Goal: Task Accomplishment & Management: Manage account settings

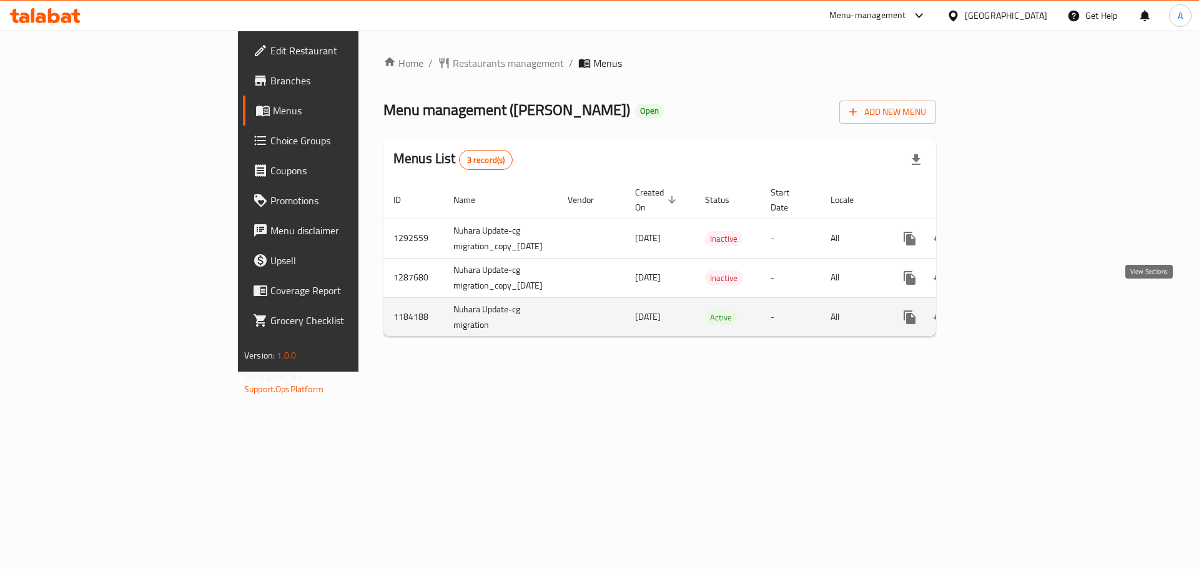
click at [1007, 310] on icon "enhanced table" at bounding box center [999, 317] width 15 height 15
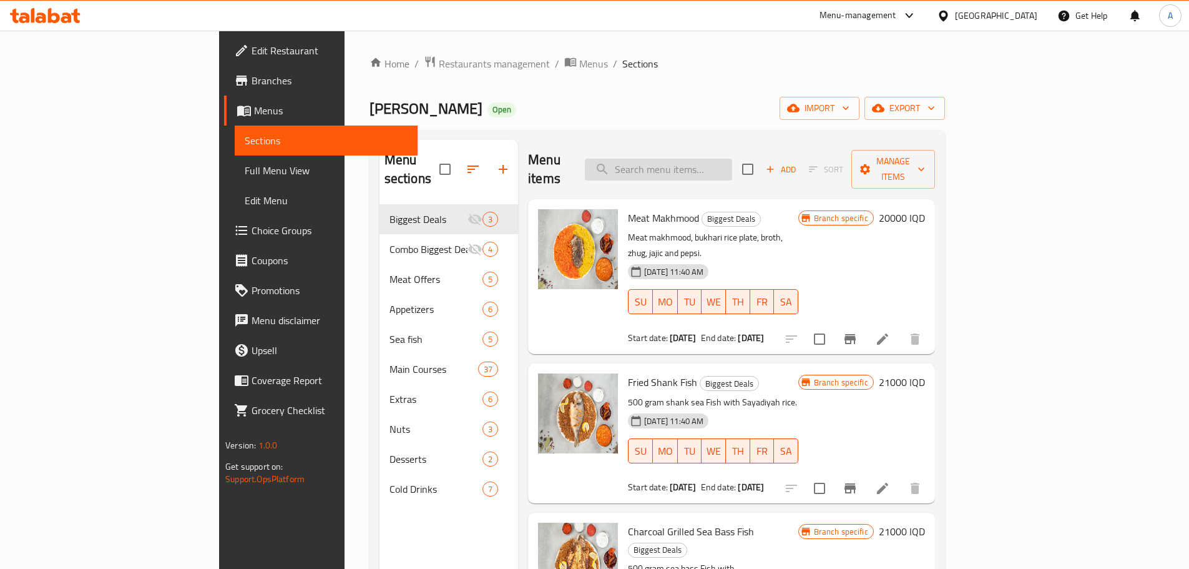
click at [732, 162] on input "search" at bounding box center [658, 170] width 147 height 22
click at [732, 159] on input "search" at bounding box center [658, 170] width 147 height 22
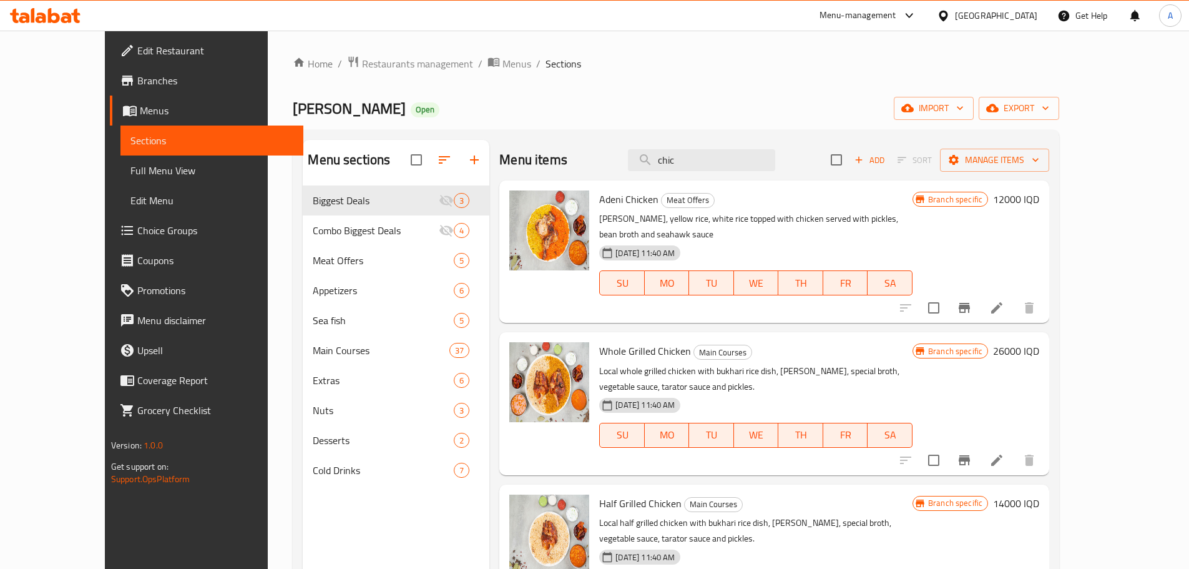
type input "chic"
click at [599, 343] on span "Whole Grilled Chicken" at bounding box center [645, 350] width 92 height 19
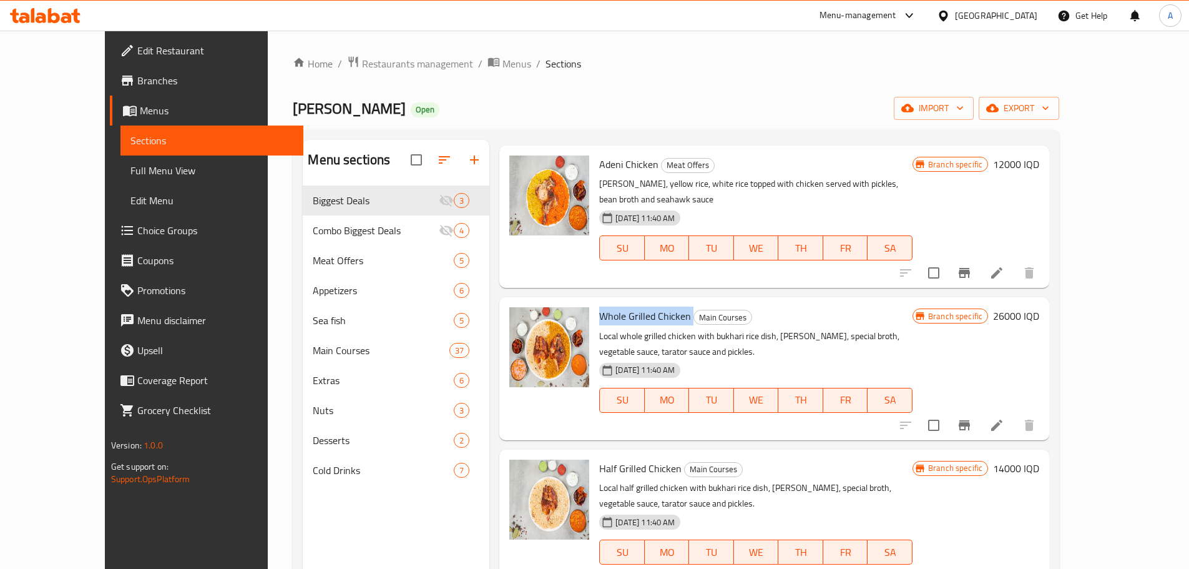
scroll to position [125, 0]
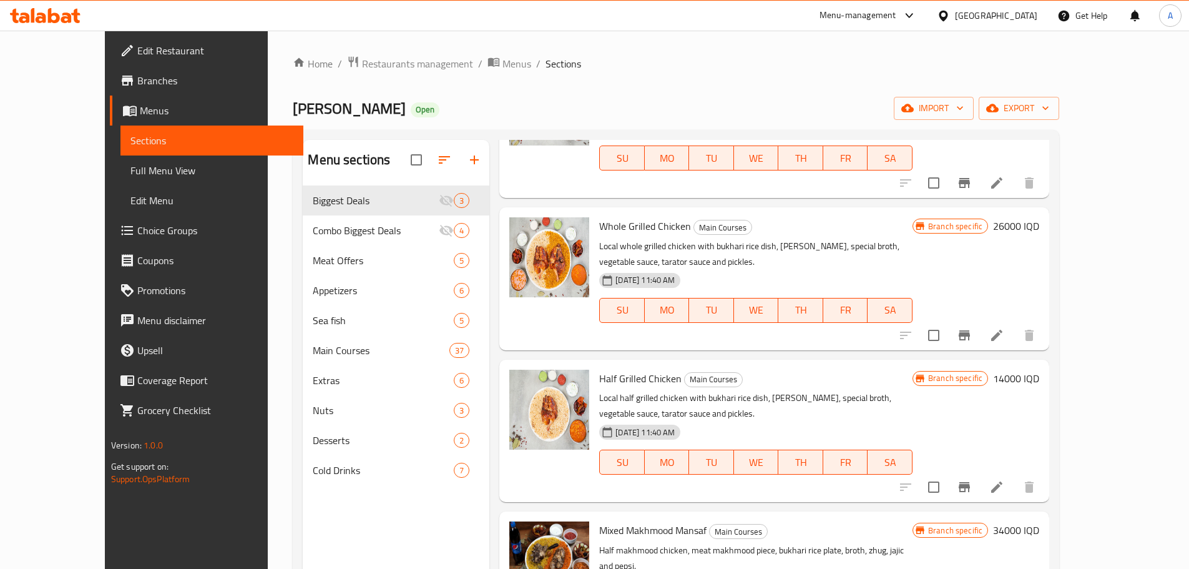
click at [1039, 218] on div "Branch specific 26000 IQD" at bounding box center [976, 225] width 127 height 17
click at [1039, 217] on h6 "26000 IQD" at bounding box center [1016, 225] width 46 height 17
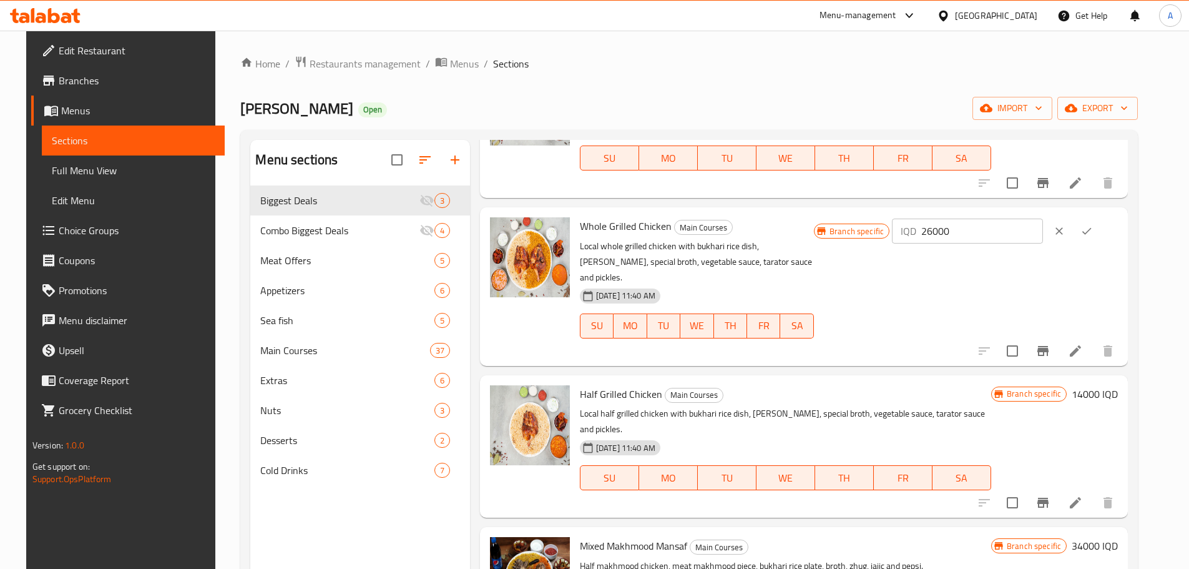
click at [974, 219] on input "26000" at bounding box center [981, 231] width 121 height 25
click at [993, 219] on input "23000" at bounding box center [981, 231] width 121 height 25
type input "23000"
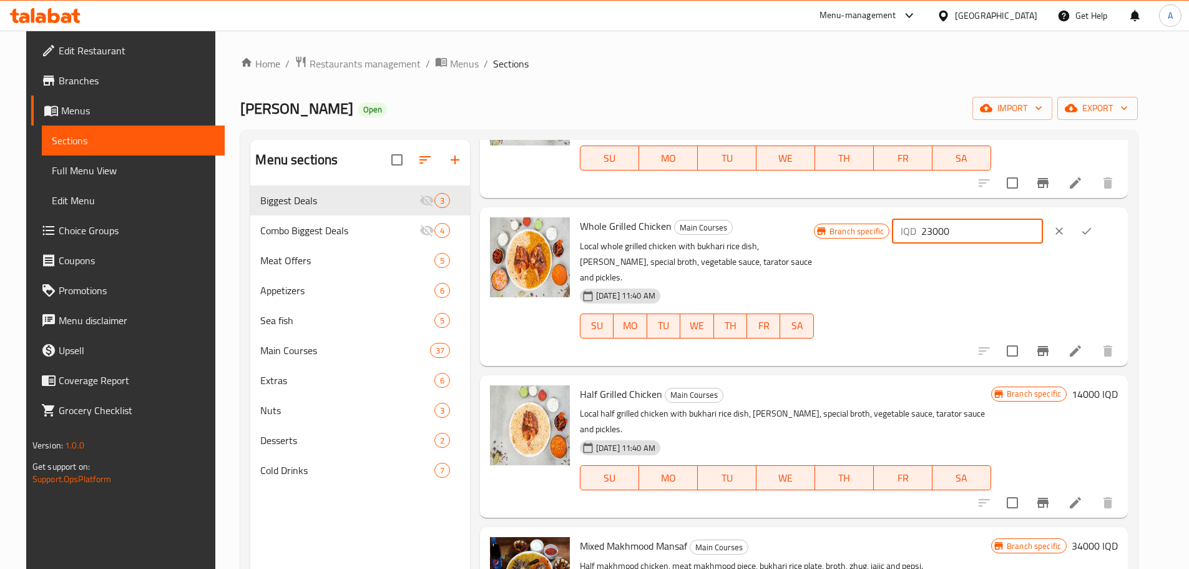
click at [1093, 225] on icon "ok" at bounding box center [1087, 231] width 12 height 12
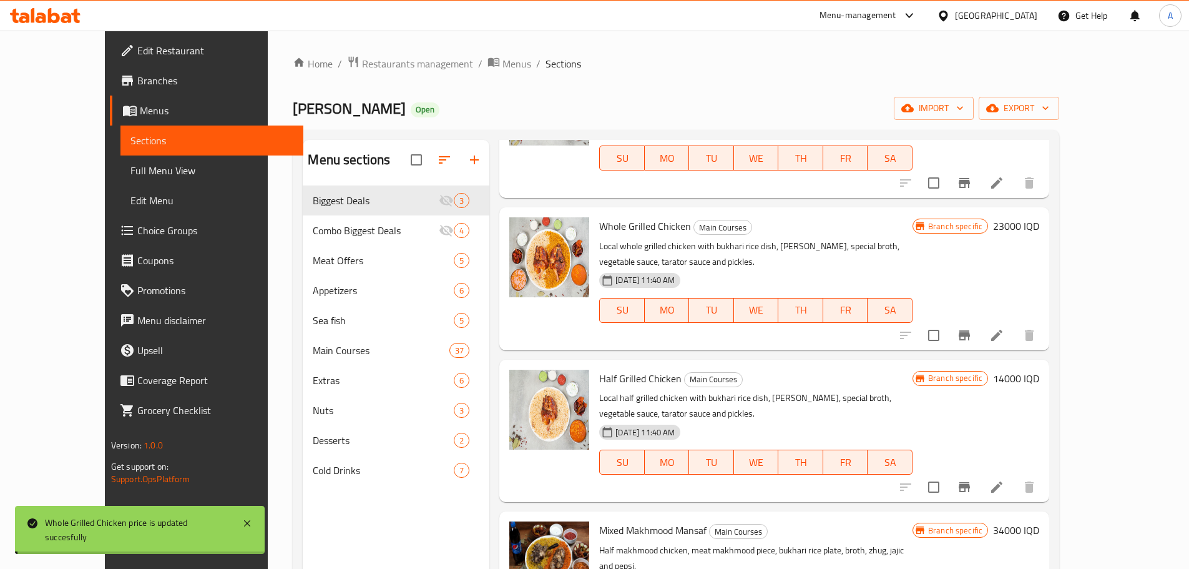
click at [1049, 325] on div "Menu items chic Add Sort Manage items Adeni Chicken Meat Offers [PERSON_NAME], …" at bounding box center [769, 424] width 560 height 569
click at [1044, 320] on div at bounding box center [968, 335] width 154 height 30
click at [972, 328] on icon "Branch-specific-item" at bounding box center [964, 335] width 15 height 15
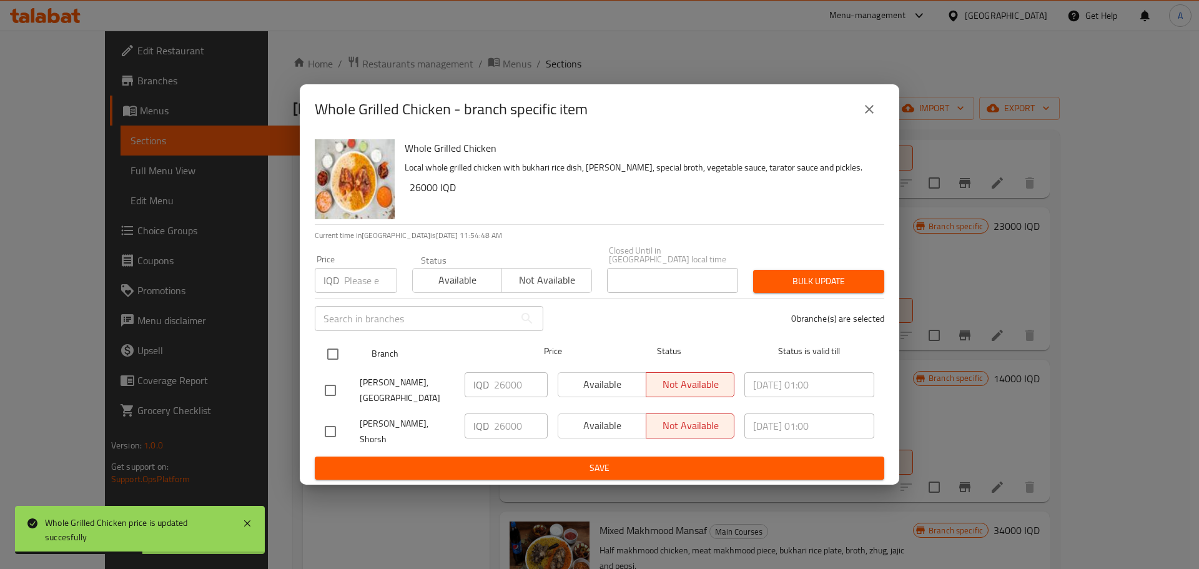
click at [330, 362] on input "checkbox" at bounding box center [333, 354] width 26 height 26
checkbox input "true"
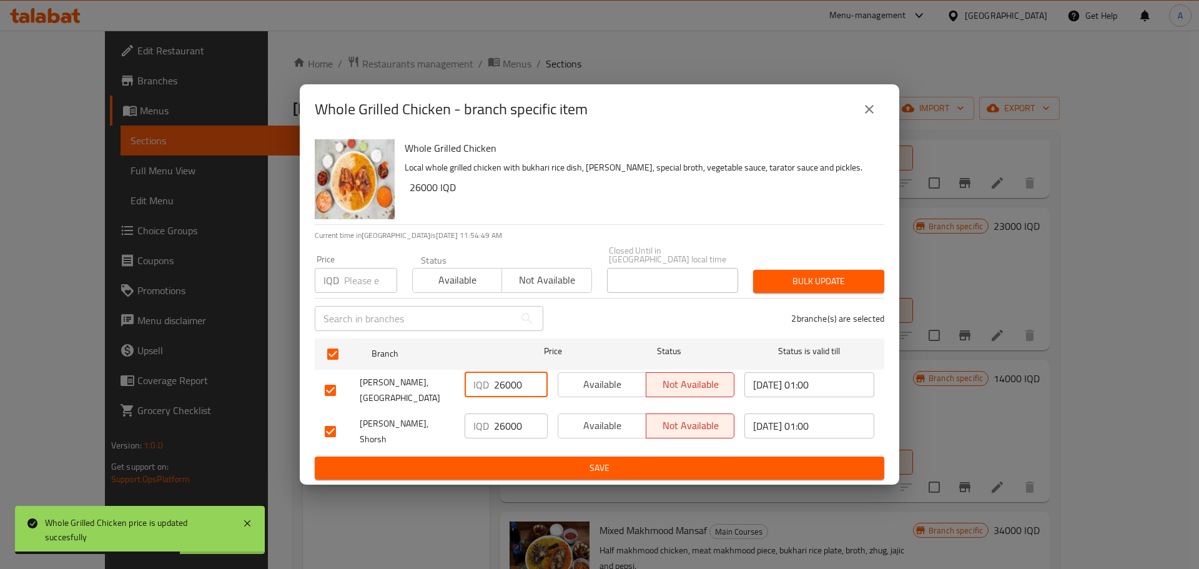
click at [494, 397] on input "26000" at bounding box center [521, 384] width 54 height 25
paste input "3"
type input "23000"
click at [513, 423] on input "26000" at bounding box center [521, 425] width 54 height 25
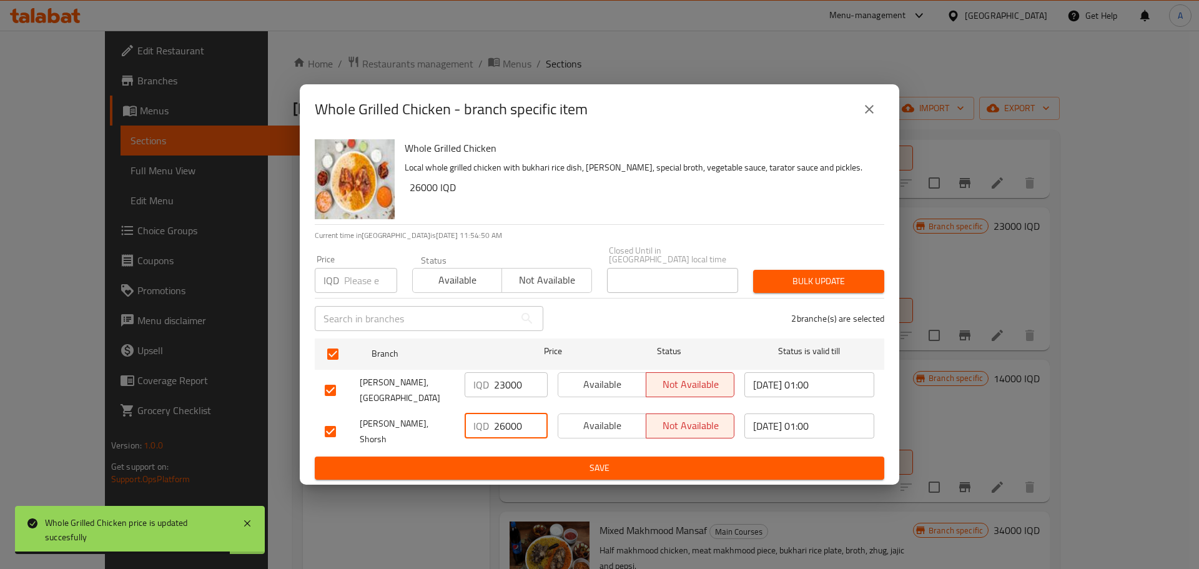
click at [513, 423] on input "26000" at bounding box center [521, 425] width 54 height 25
paste input "3"
type input "23000"
click at [526, 460] on span "Save" at bounding box center [599, 468] width 549 height 16
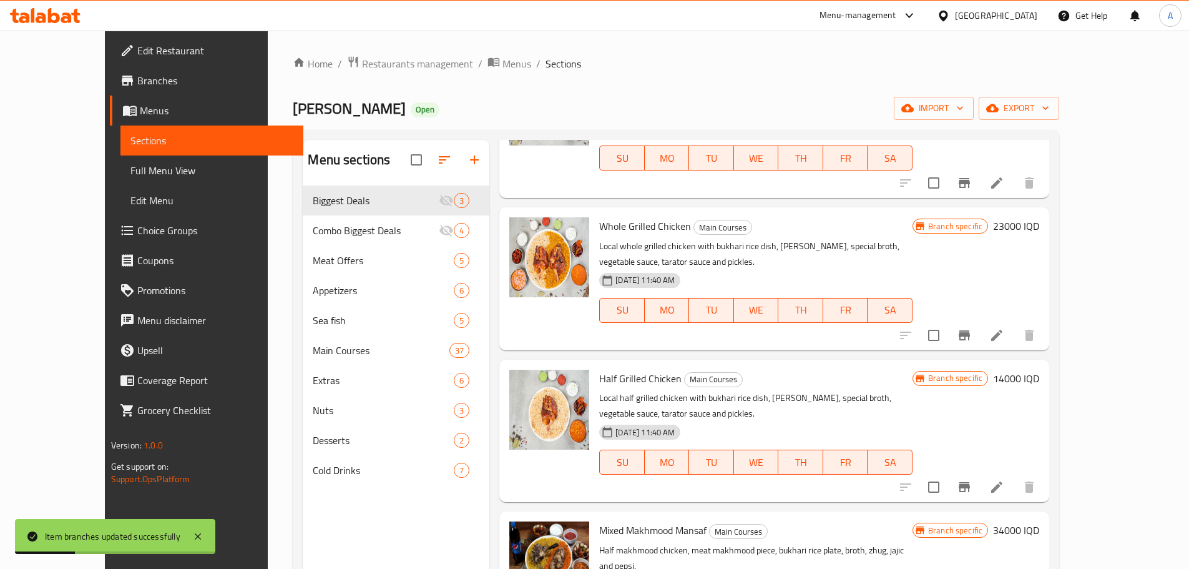
click at [1039, 370] on h6 "14000 IQD" at bounding box center [1016, 378] width 46 height 17
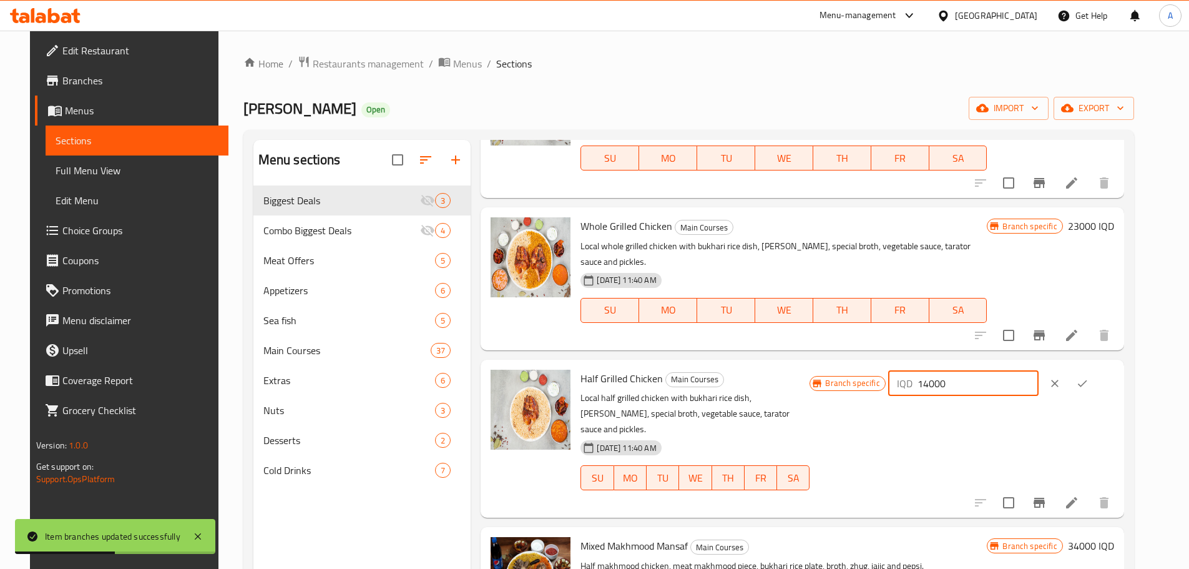
click at [978, 371] on input "14000" at bounding box center [978, 383] width 121 height 25
click at [973, 371] on input "13000" at bounding box center [978, 383] width 121 height 25
type input "13000"
click at [1089, 377] on icon "ok" at bounding box center [1082, 383] width 12 height 12
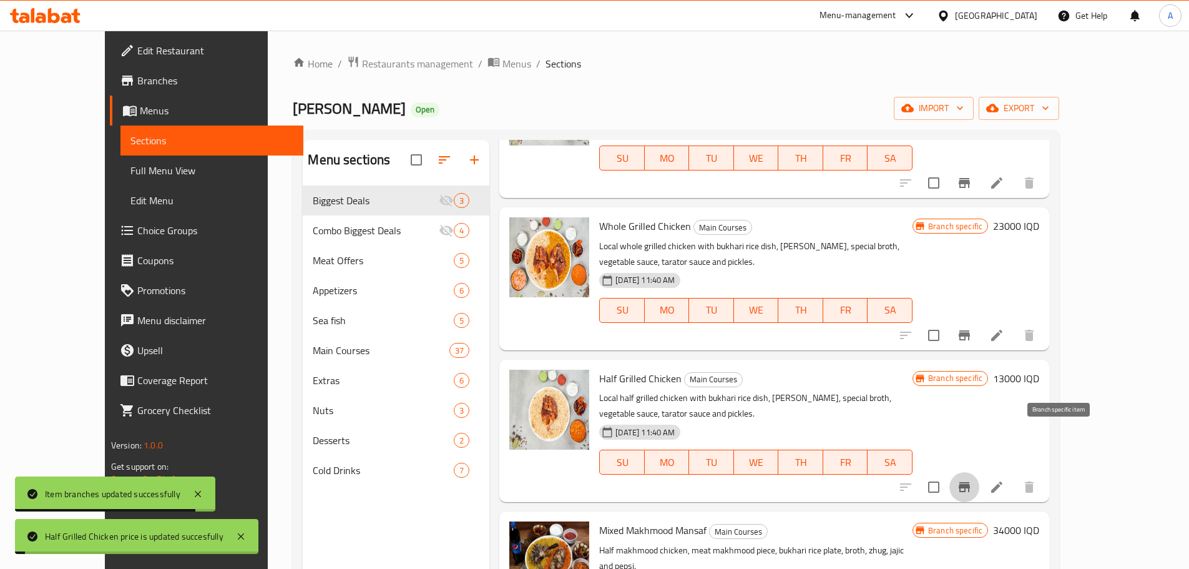
click at [980, 472] on button "Branch-specific-item" at bounding box center [965, 487] width 30 height 30
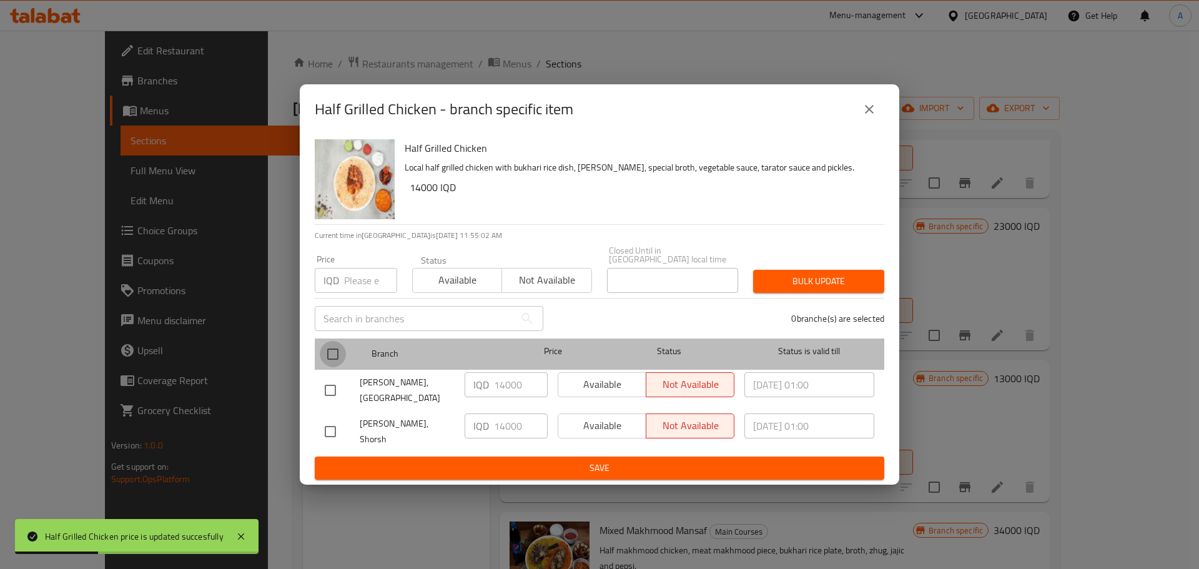
click at [334, 363] on input "checkbox" at bounding box center [333, 354] width 26 height 26
checkbox input "true"
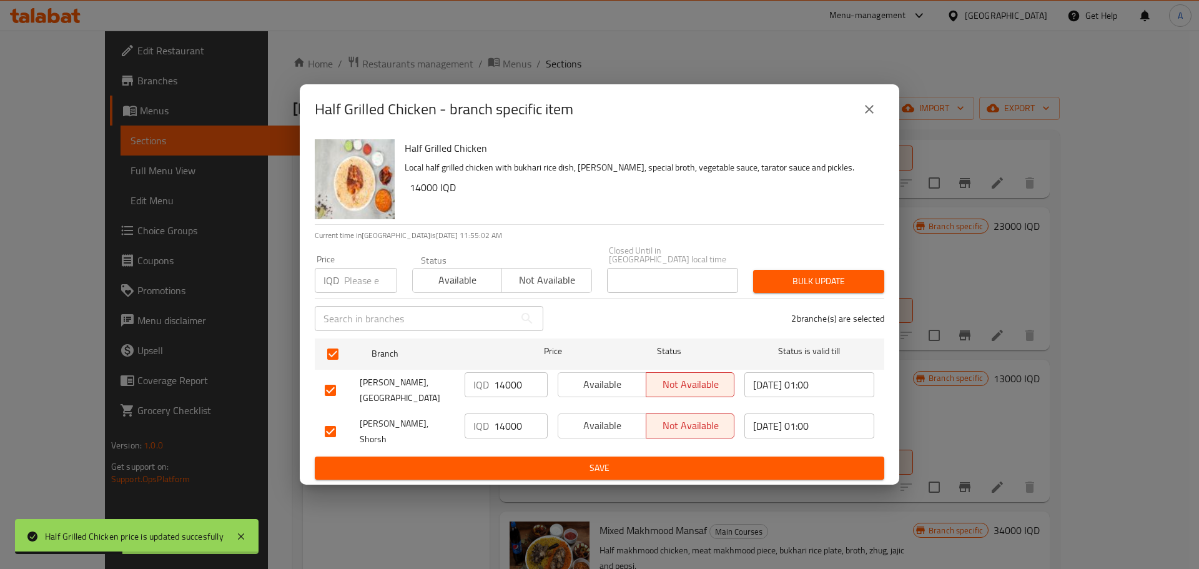
click at [510, 396] on input "14000" at bounding box center [521, 384] width 54 height 25
click at [509, 396] on input "14000" at bounding box center [521, 384] width 54 height 25
paste input "3"
type input "13000"
click at [486, 420] on p "IQD" at bounding box center [481, 425] width 16 height 15
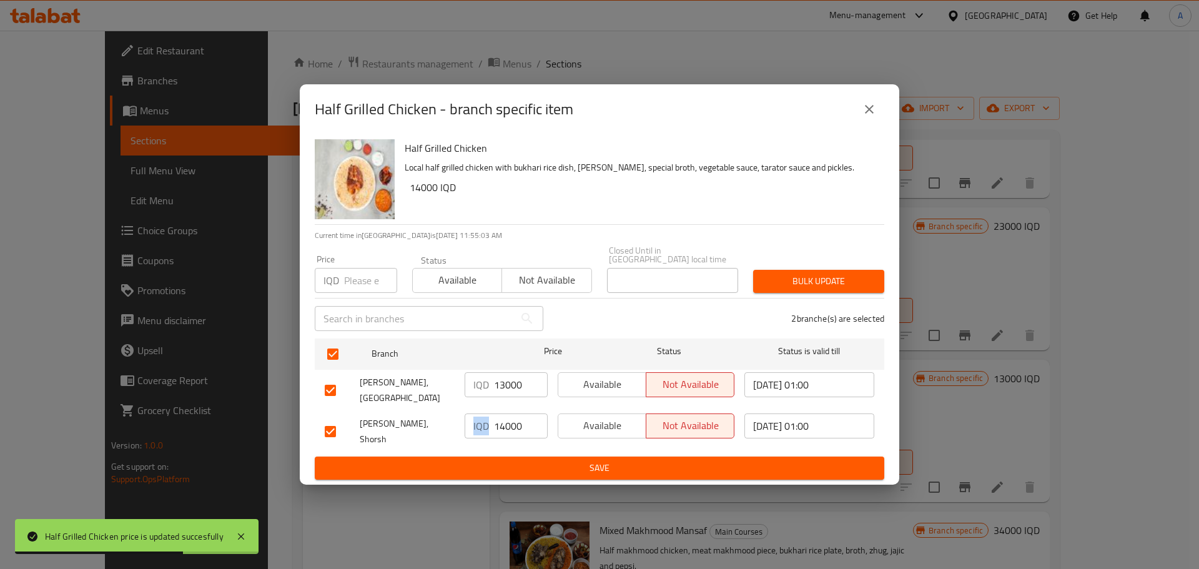
click at [486, 420] on p "IQD" at bounding box center [481, 425] width 16 height 15
click at [500, 421] on input "14000" at bounding box center [521, 425] width 54 height 25
paste input "3"
type input "13000"
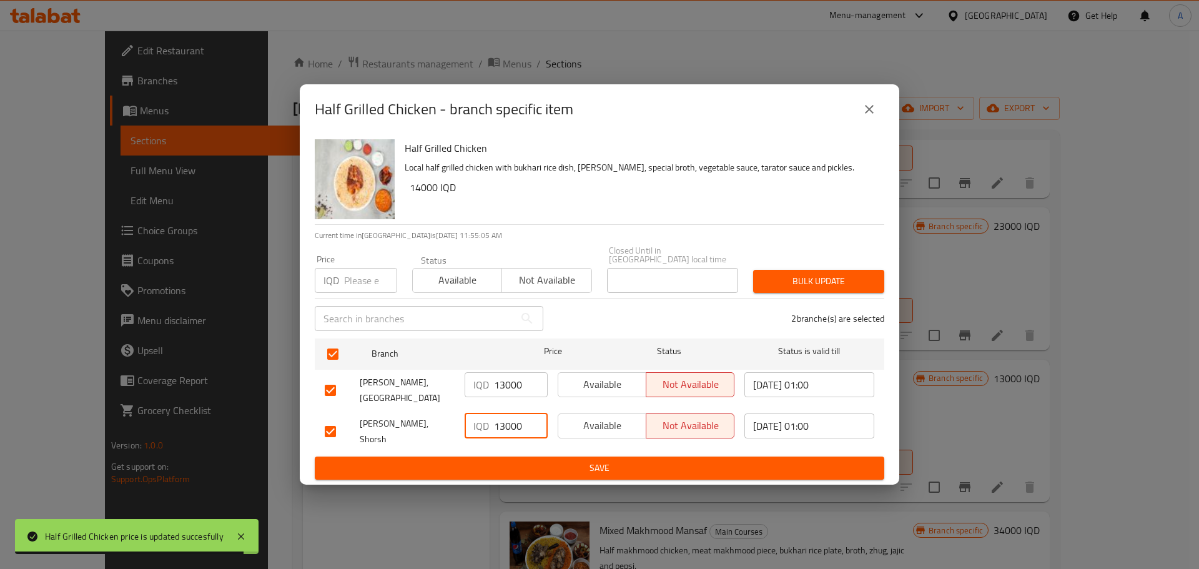
click at [572, 460] on span "Save" at bounding box center [599, 468] width 549 height 16
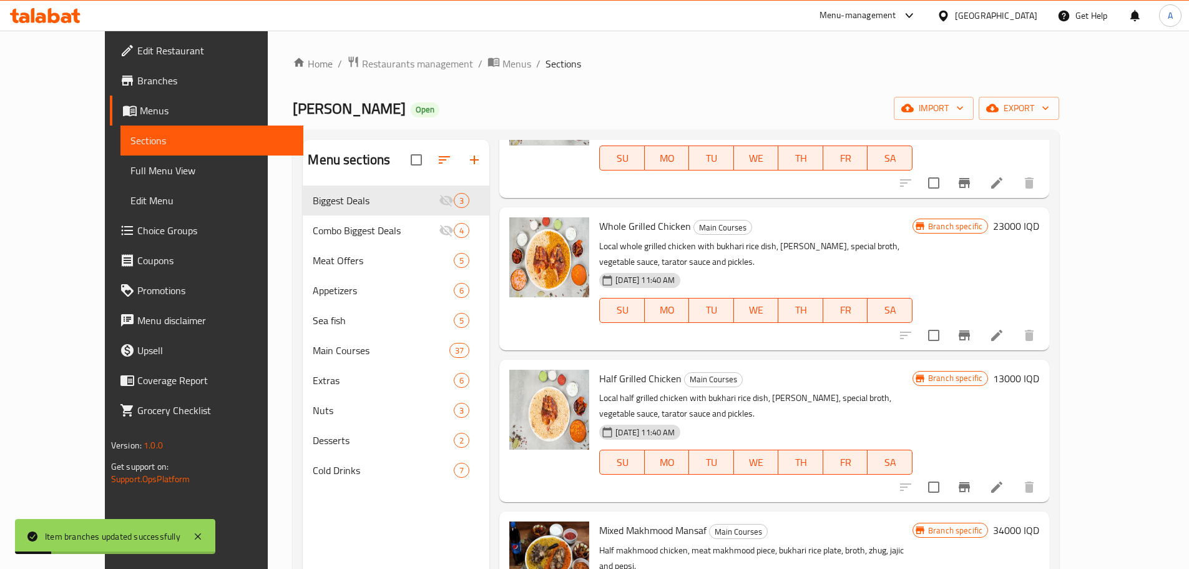
click at [1039, 370] on h6 "13000 IQD" at bounding box center [1016, 378] width 46 height 17
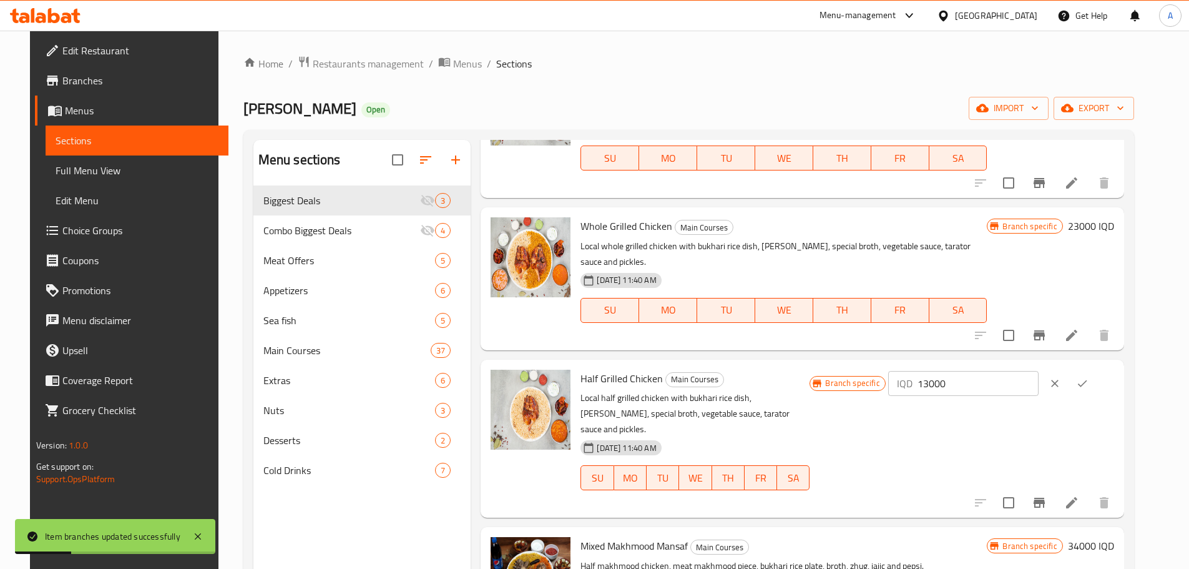
click at [1083, 383] on div "Branch specific IQD 13000 ​" at bounding box center [962, 439] width 304 height 138
click at [1061, 377] on icon "clear" at bounding box center [1055, 383] width 12 height 12
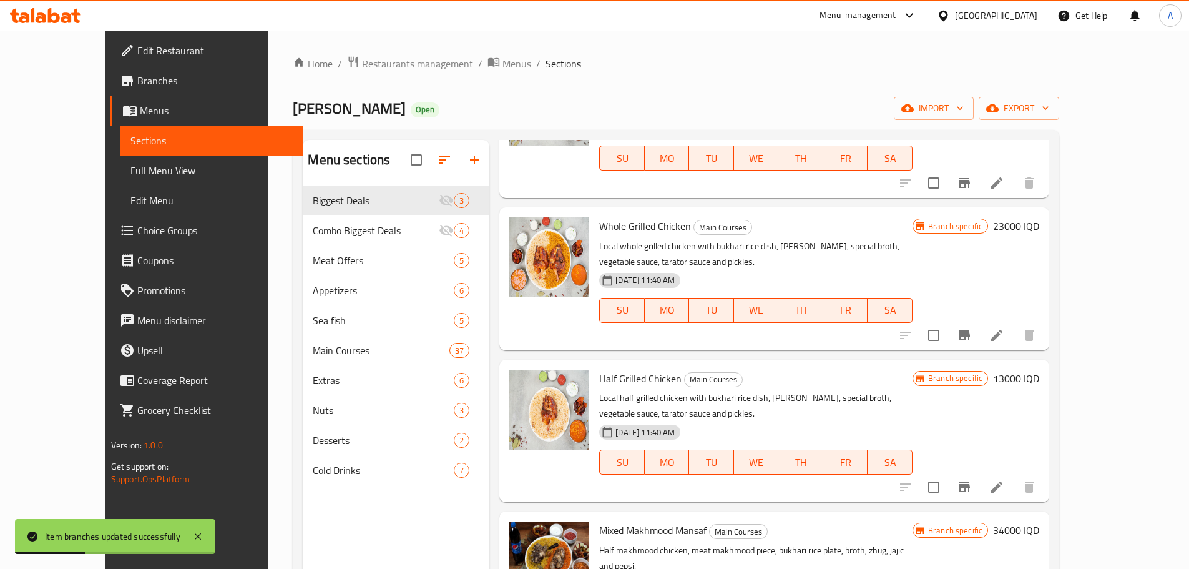
click at [849, 390] on p "Local half grilled chicken with bukhari rice dish, [PERSON_NAME], special broth…" at bounding box center [755, 405] width 313 height 31
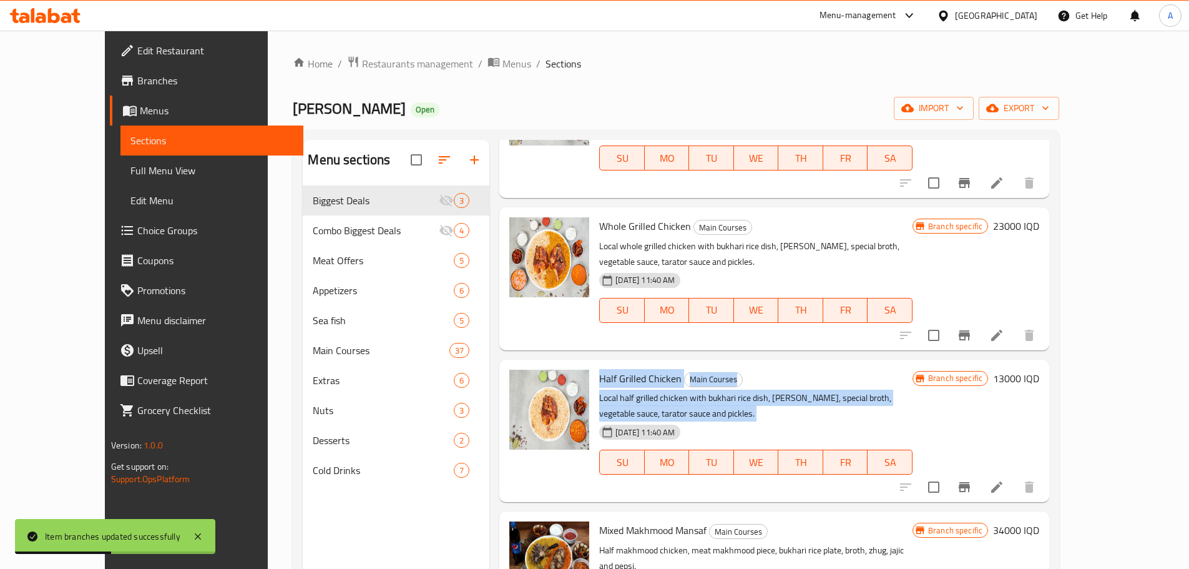
drag, startPoint x: 849, startPoint y: 371, endPoint x: 591, endPoint y: 354, distance: 259.0
click at [594, 365] on div "Half Grilled Chicken Main Courses Local half grilled chicken with bukhari rice …" at bounding box center [755, 431] width 323 height 132
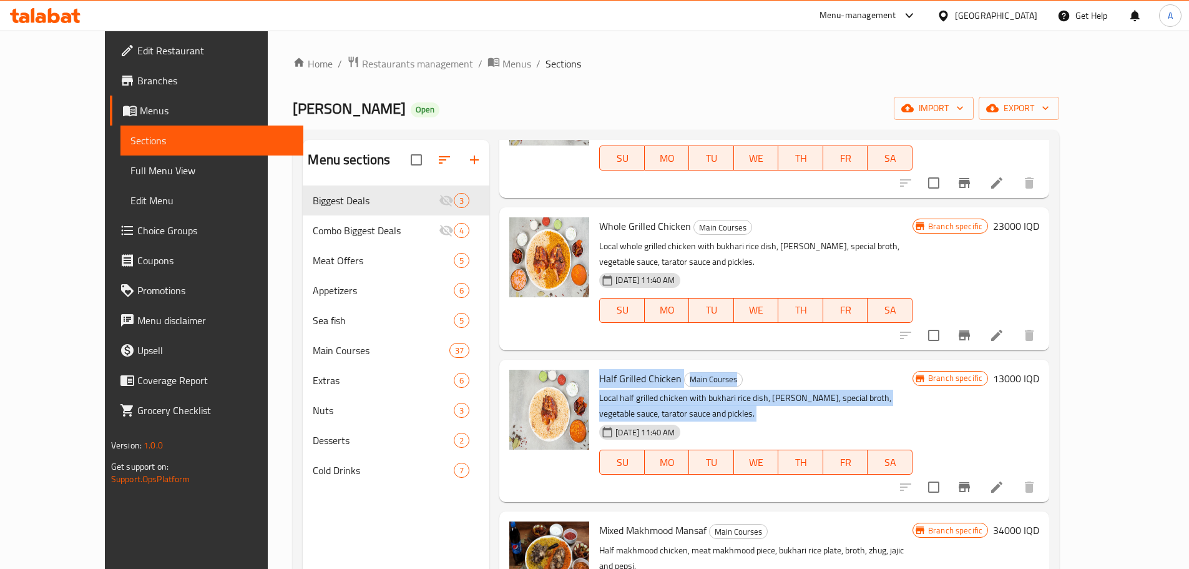
click at [647, 217] on span "Whole Grilled Chicken" at bounding box center [645, 226] width 92 height 19
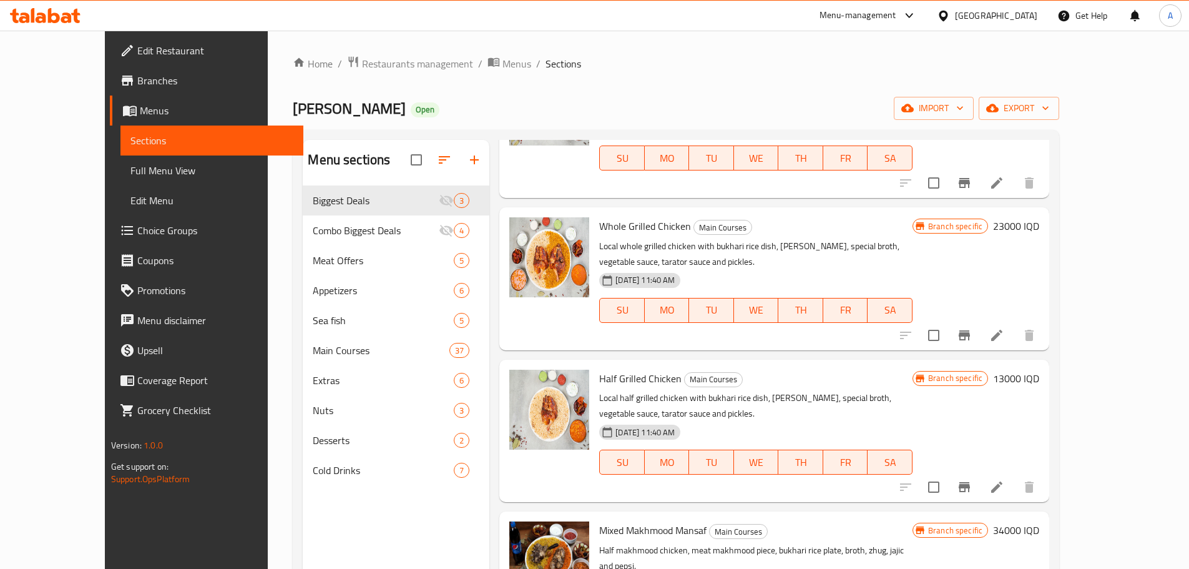
click at [647, 217] on span "Whole Grilled Chicken" at bounding box center [645, 226] width 92 height 19
click at [972, 479] on icon "Branch-specific-item" at bounding box center [964, 486] width 15 height 15
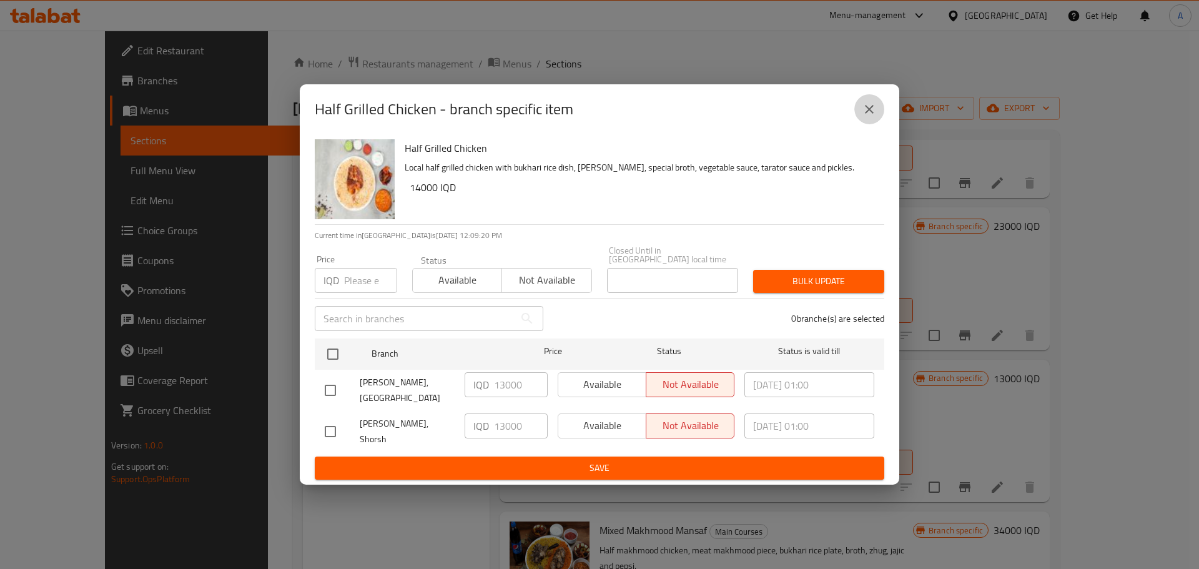
click at [874, 117] on icon "close" at bounding box center [869, 109] width 15 height 15
